Goal: Transaction & Acquisition: Purchase product/service

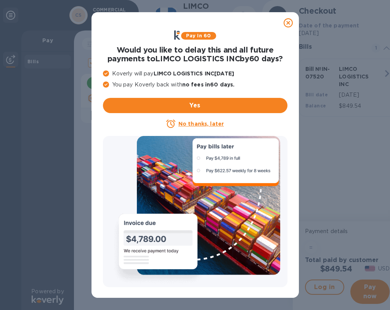
click at [218, 123] on u "No thanks, later" at bounding box center [200, 124] width 45 height 6
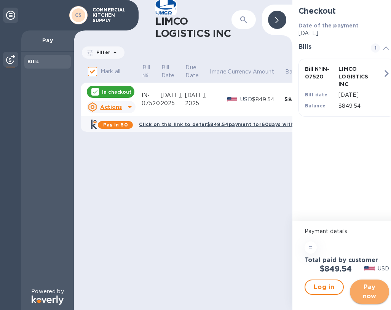
click at [359, 295] on span "Pay now" at bounding box center [369, 292] width 27 height 18
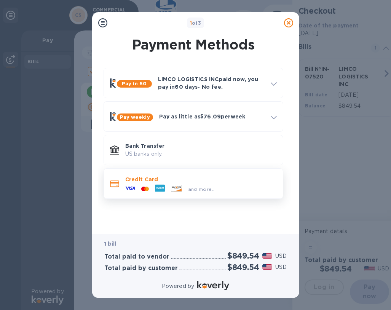
click at [254, 190] on div "and more..." at bounding box center [201, 187] width 152 height 8
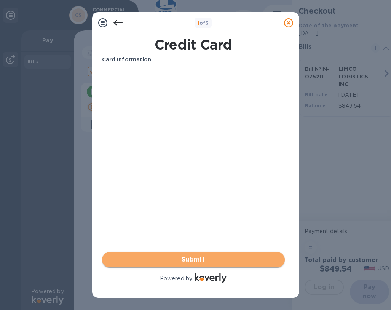
click at [197, 260] on span "Submit" at bounding box center [193, 259] width 171 height 9
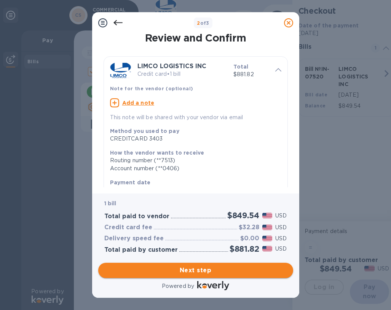
click at [197, 266] on span "Next step" at bounding box center [195, 270] width 183 height 9
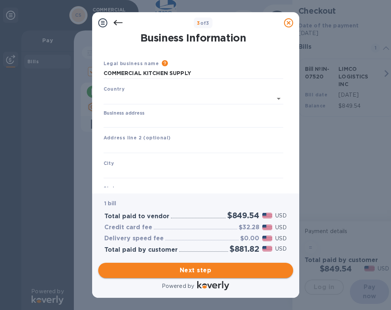
type input "United States"
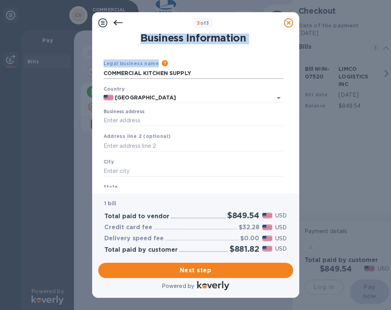
drag, startPoint x: 248, startPoint y: 18, endPoint x: 268, endPoint y: 67, distance: 52.8
click at [267, 67] on div "3 of 3 Business Information Legal business name Please provide the legal name t…" at bounding box center [195, 155] width 207 height 286
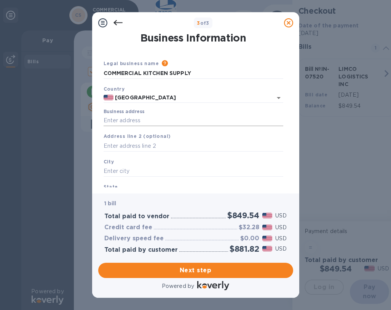
click at [203, 115] on input "Business address" at bounding box center [194, 120] width 180 height 11
click at [141, 121] on input "Business address" at bounding box center [194, 120] width 180 height 11
type input "1030 West 650 North"
type input "Centerville"
type input "UT"
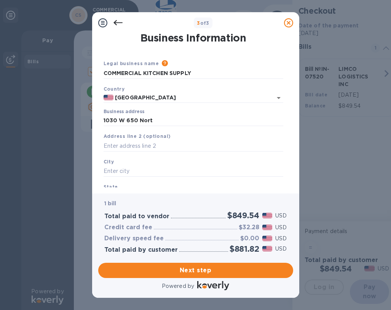
type input "84014"
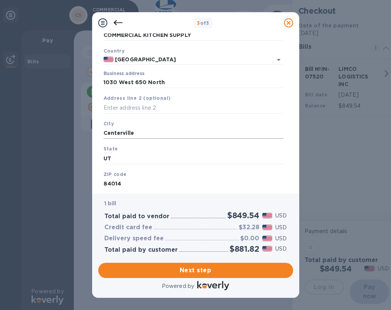
scroll to position [58, 0]
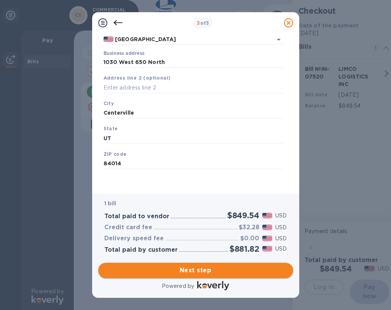
click at [184, 269] on span "Next step" at bounding box center [195, 270] width 183 height 9
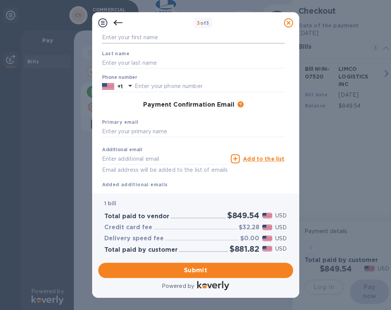
click at [156, 40] on input "text" at bounding box center [193, 37] width 183 height 11
type input "Mike"
type input "J."
click at [142, 85] on input "text" at bounding box center [210, 86] width 150 height 11
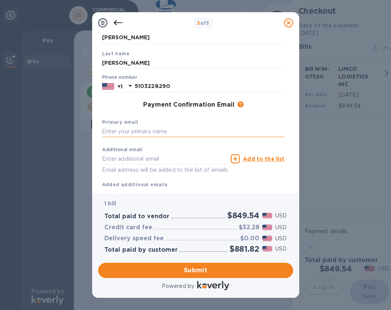
click at [111, 132] on input "text" at bounding box center [193, 131] width 183 height 11
click at [184, 90] on input "5103228290" at bounding box center [210, 86] width 150 height 11
drag, startPoint x: 164, startPoint y: 86, endPoint x: 141, endPoint y: 84, distance: 23.3
click at [141, 84] on input "5103228290" at bounding box center [210, 86] width 150 height 11
click at [158, 83] on input "5103228290" at bounding box center [210, 86] width 150 height 11
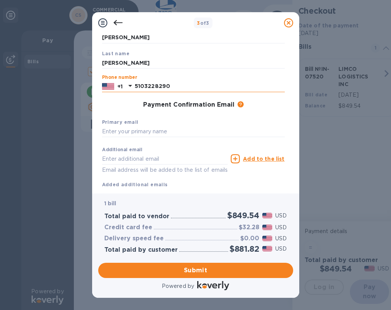
click at [186, 85] on input "5103228290" at bounding box center [210, 86] width 150 height 11
type input "5"
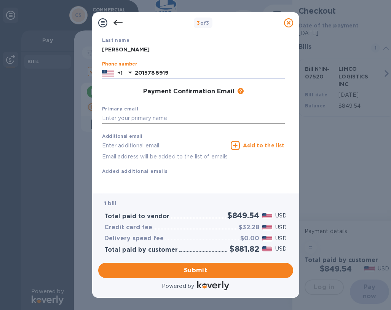
scroll to position [80, 0]
type input "2015786919"
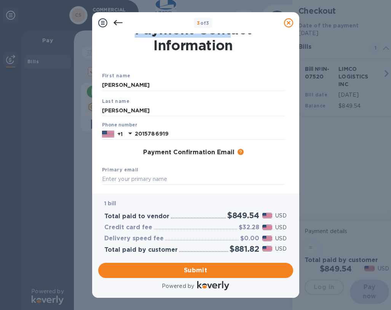
scroll to position [0, 0]
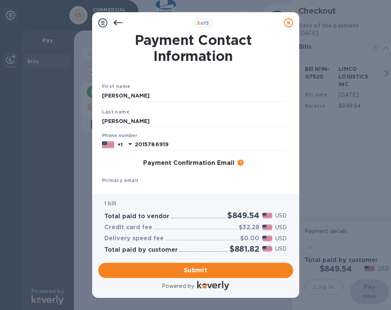
drag, startPoint x: 228, startPoint y: 18, endPoint x: 233, endPoint y: 10, distance: 10.5
click at [233, 10] on div "3 of 3 Payment Contact Information First name Mike Last name J. Phone number +1…" at bounding box center [195, 155] width 391 height 310
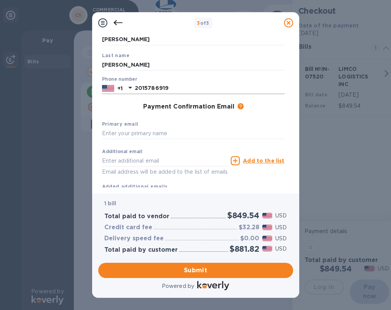
scroll to position [80, 0]
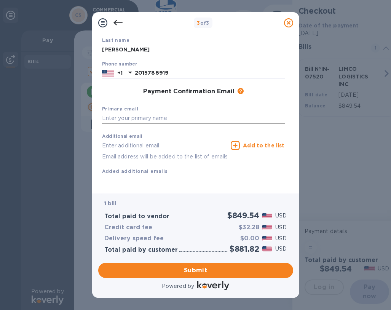
click at [210, 113] on input "text" at bounding box center [193, 118] width 183 height 11
type input "ops@kitchensupplycorp.com"
click at [206, 269] on span "Submit" at bounding box center [195, 270] width 183 height 9
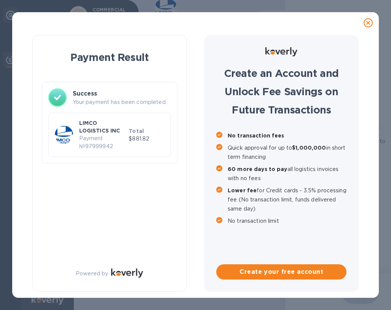
checkbox input "false"
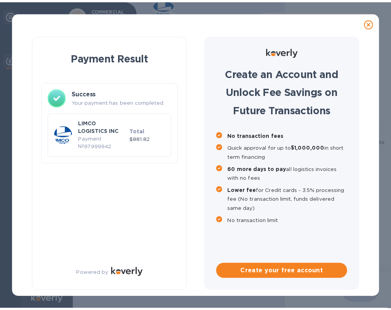
scroll to position [0, 0]
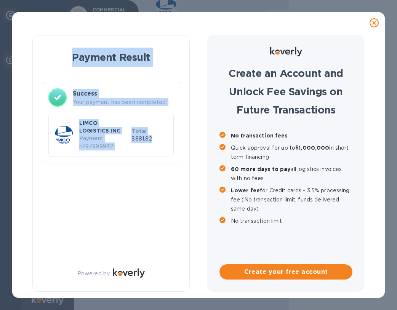
drag, startPoint x: 170, startPoint y: 159, endPoint x: 23, endPoint y: 65, distance: 173.7
click at [23, 65] on div "Payment Result Success Your payment has been completed. LIMCO LOGISTICS INC Pay…" at bounding box center [198, 164] width 353 height 260
drag, startPoint x: 23, startPoint y: 65, endPoint x: 114, endPoint y: 55, distance: 90.9
copy div "Payment Result Success Your payment has been completed. LIMCO LOGISTICS INC Pay…"
